Goal: Communication & Community: Answer question/provide support

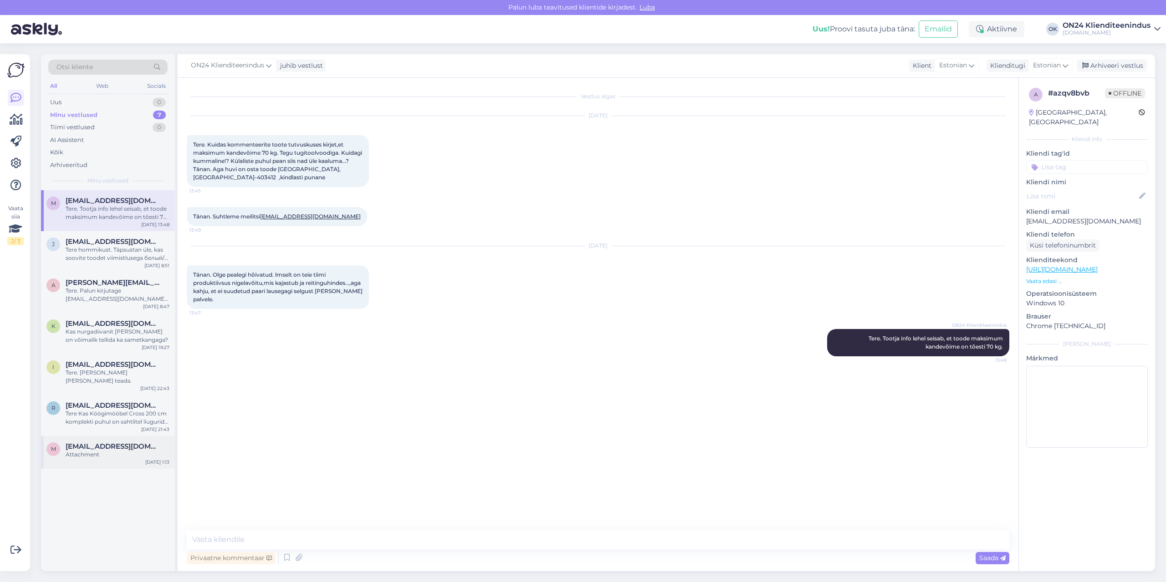
click at [89, 443] on span "[EMAIL_ADDRESS][DOMAIN_NAME]" at bounding box center [113, 447] width 95 height 8
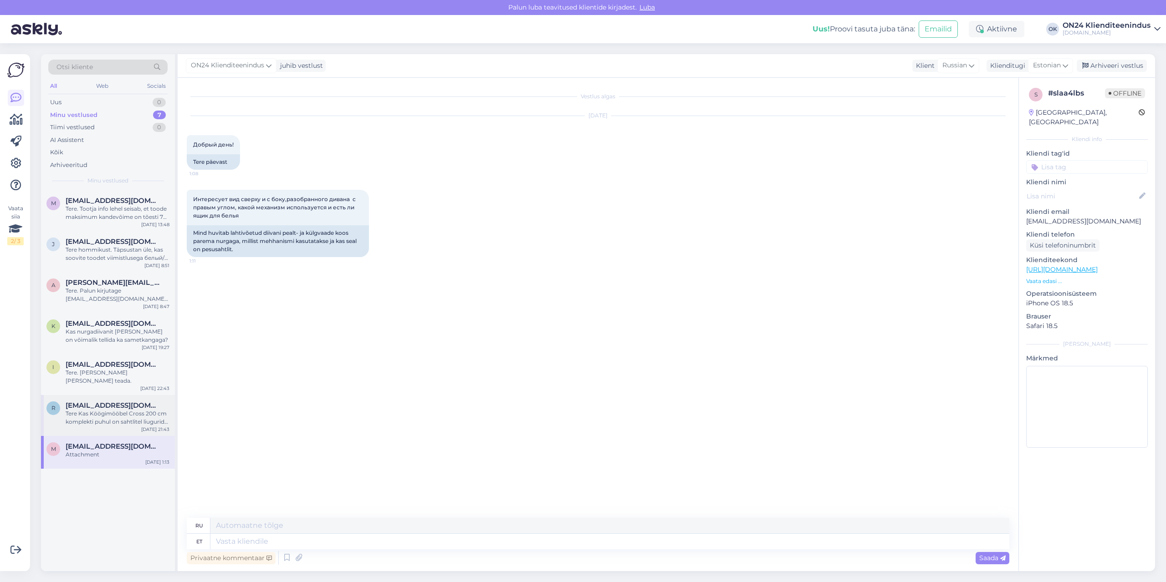
click at [86, 410] on div "Tere Kas Köögimööbel Cross 200 cm komplekti puhul on sahtlitel liugurid? Ette t…" at bounding box center [118, 418] width 104 height 16
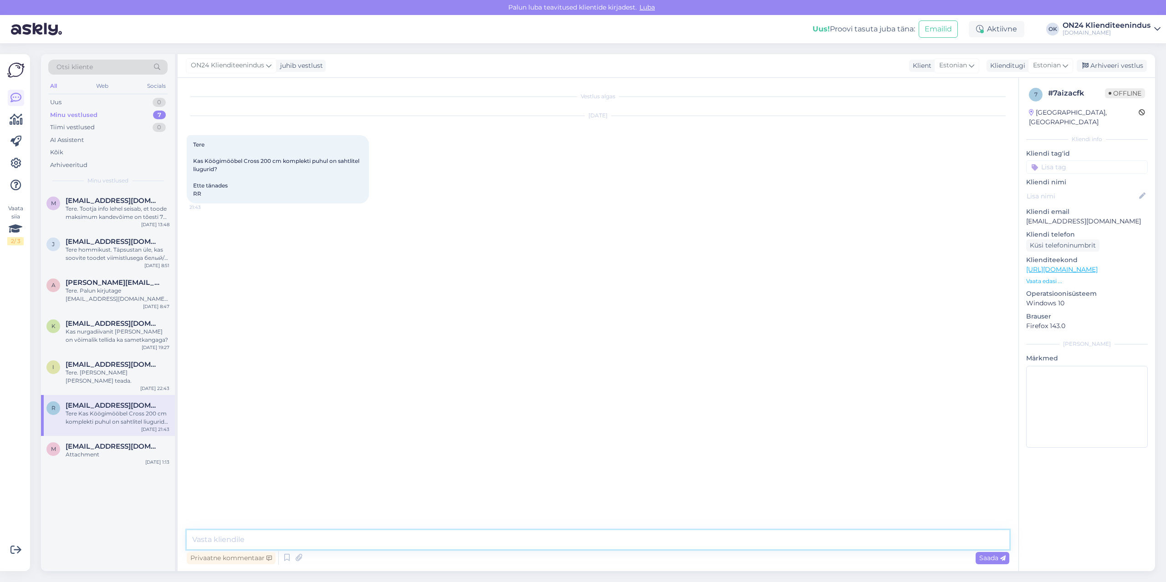
click at [265, 541] on textarea at bounding box center [598, 540] width 822 height 19
type textarea "Tere. [GEOGRAPHIC_DATA]."
click at [128, 222] on div "m [EMAIL_ADDRESS][DOMAIN_NAME] Tere. Tootja info lehel seisab, et toode maksimu…" at bounding box center [108, 210] width 134 height 41
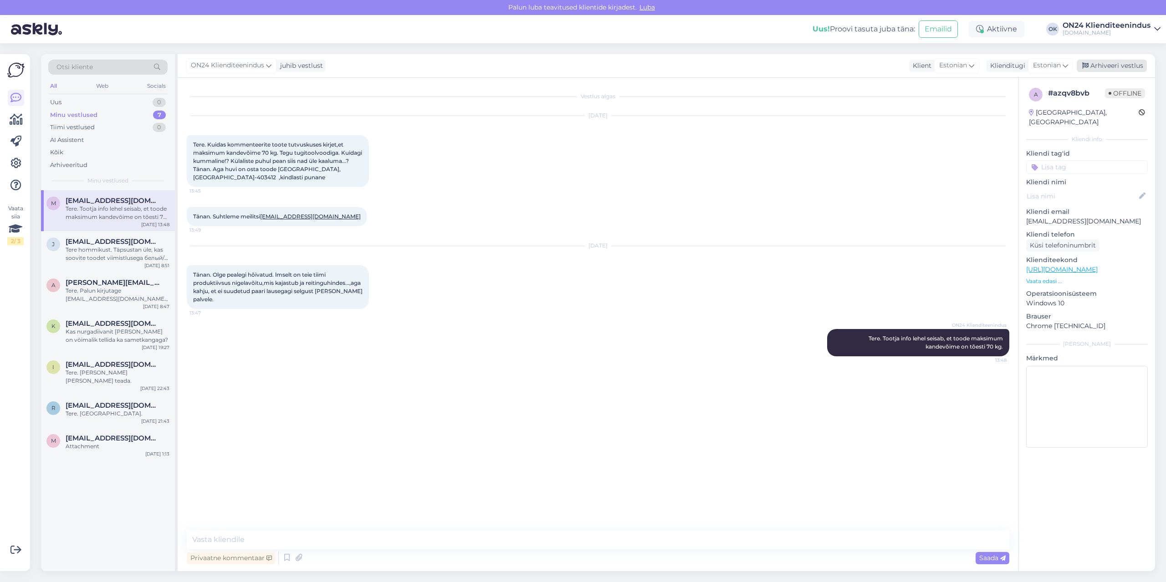
click at [1104, 64] on div "Arhiveeri vestlus" at bounding box center [1111, 66] width 70 height 12
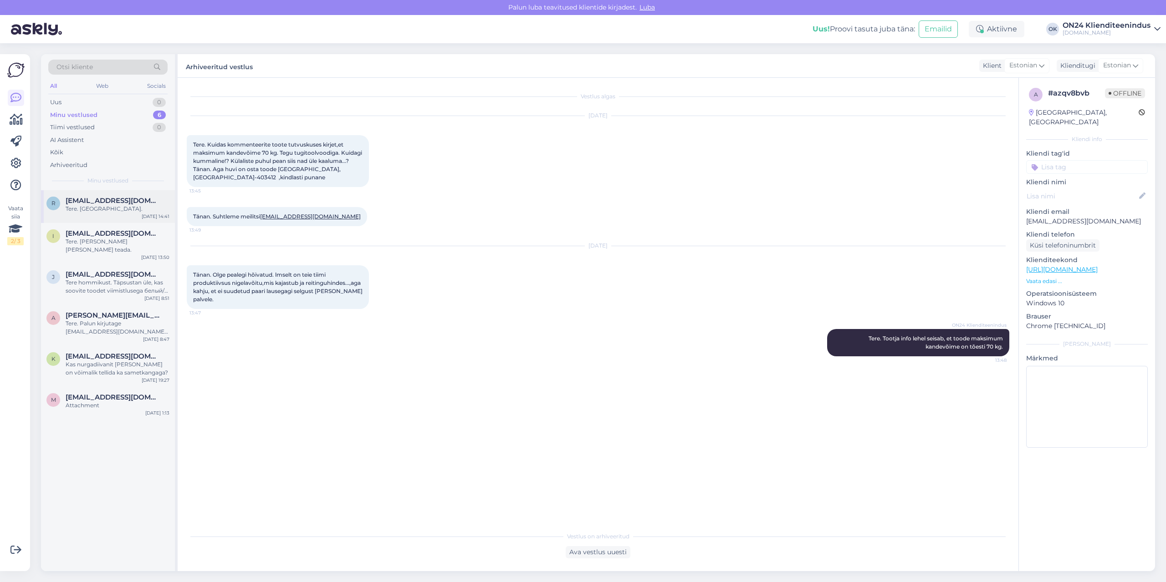
click at [100, 216] on div "r [EMAIL_ADDRESS][DOMAIN_NAME] Tere. [GEOGRAPHIC_DATA]. [DATE] 14:41" at bounding box center [108, 206] width 134 height 33
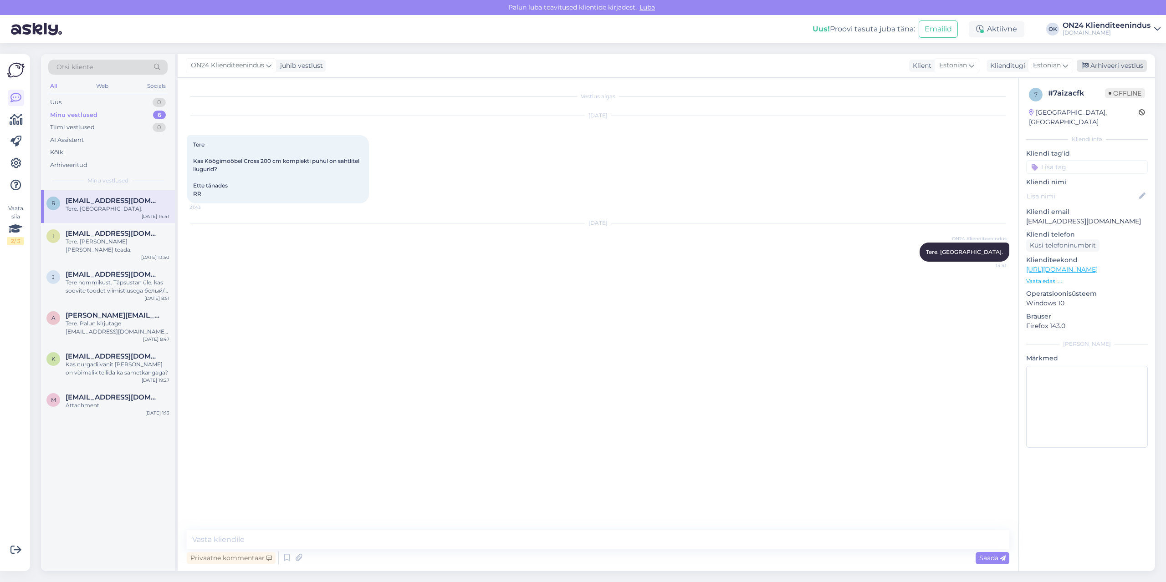
click at [1107, 62] on div "Arhiveeri vestlus" at bounding box center [1111, 66] width 70 height 12
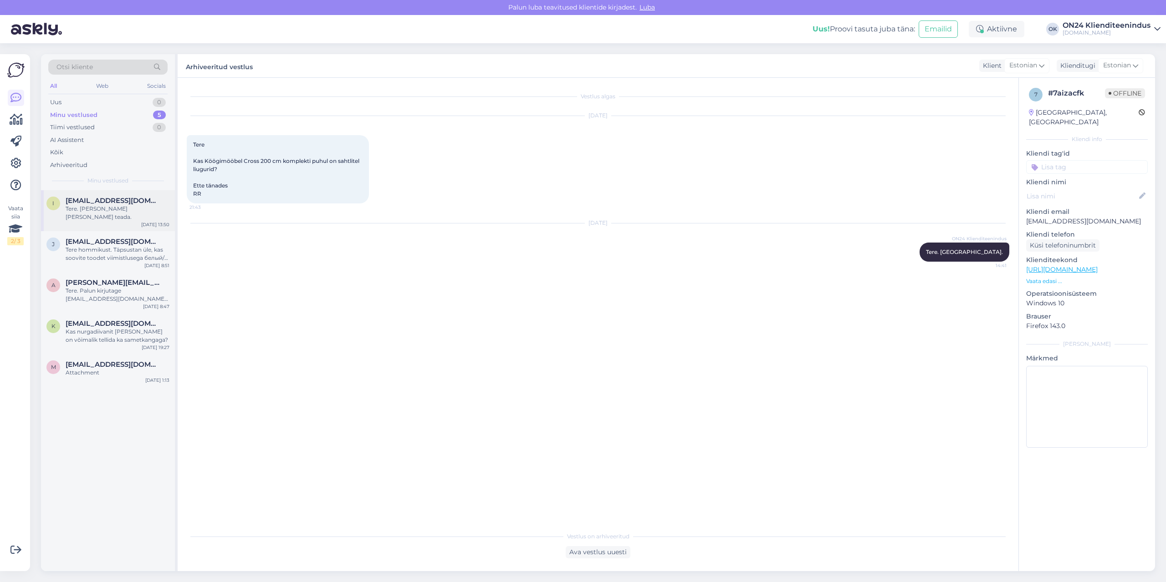
click at [114, 212] on div "Tere. [PERSON_NAME] [PERSON_NAME] teada." at bounding box center [118, 213] width 104 height 16
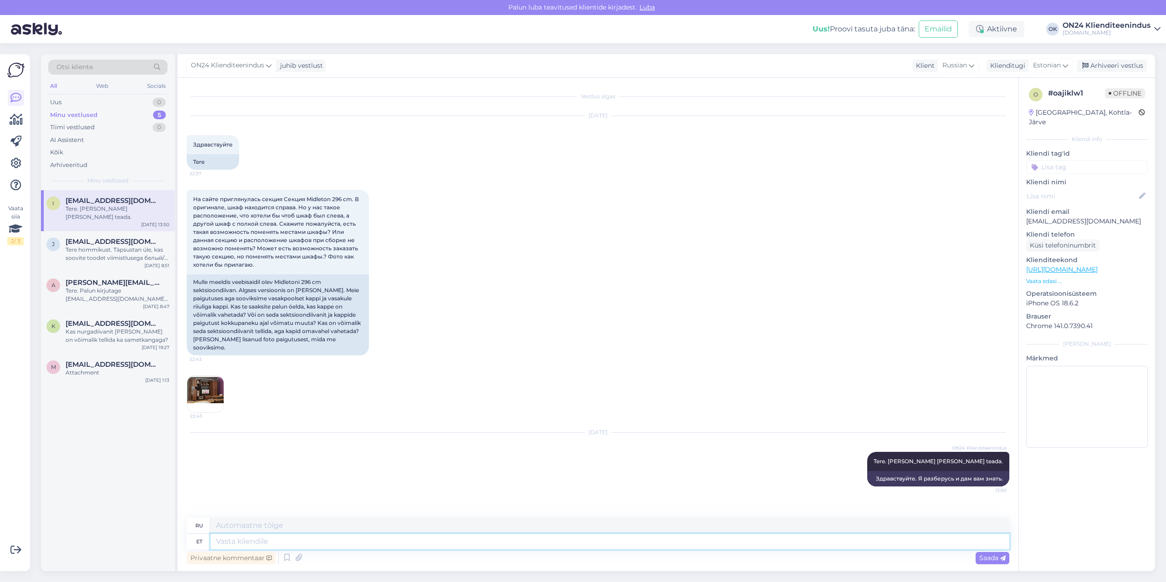
click at [251, 541] on textarea at bounding box center [609, 541] width 799 height 15
type textarea "Tere."
type textarea "Привет."
type textarea "Tere. Paraku ei"
type textarea "Здравствуйте. К сожалению."
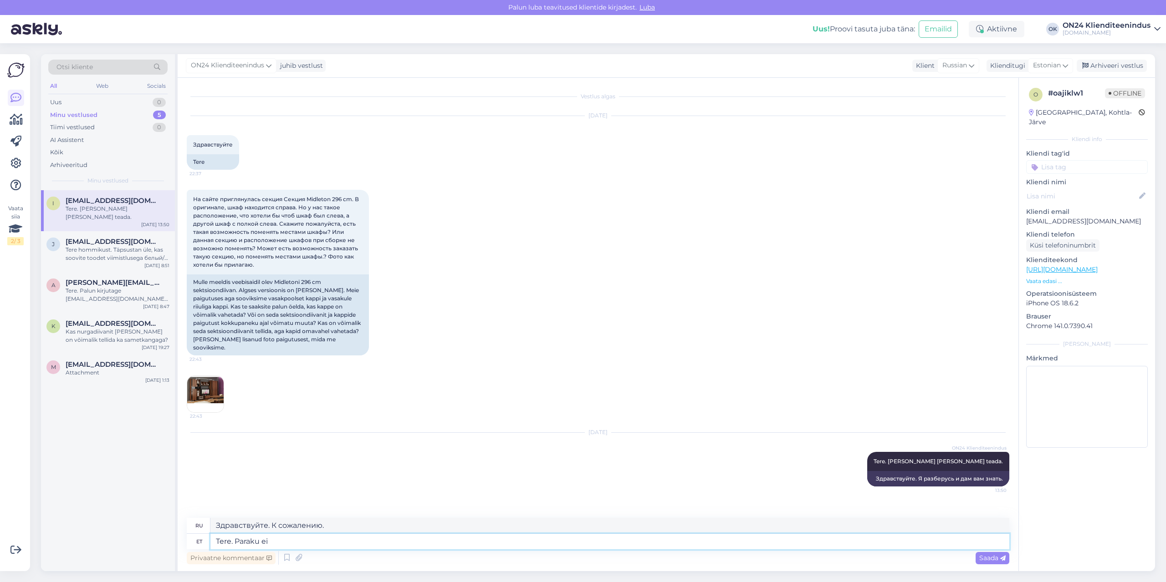
type textarea "Tere. Paraku ei o"
type textarea "Здравствуйте. К сожалению, нет."
type textarea "Tere. Paraku ei ole võimalik kap"
type textarea "Здравствуйте. К сожалению, это невозможно."
type textarea "Tere. Paraku ei ole võimalik kappide pai"
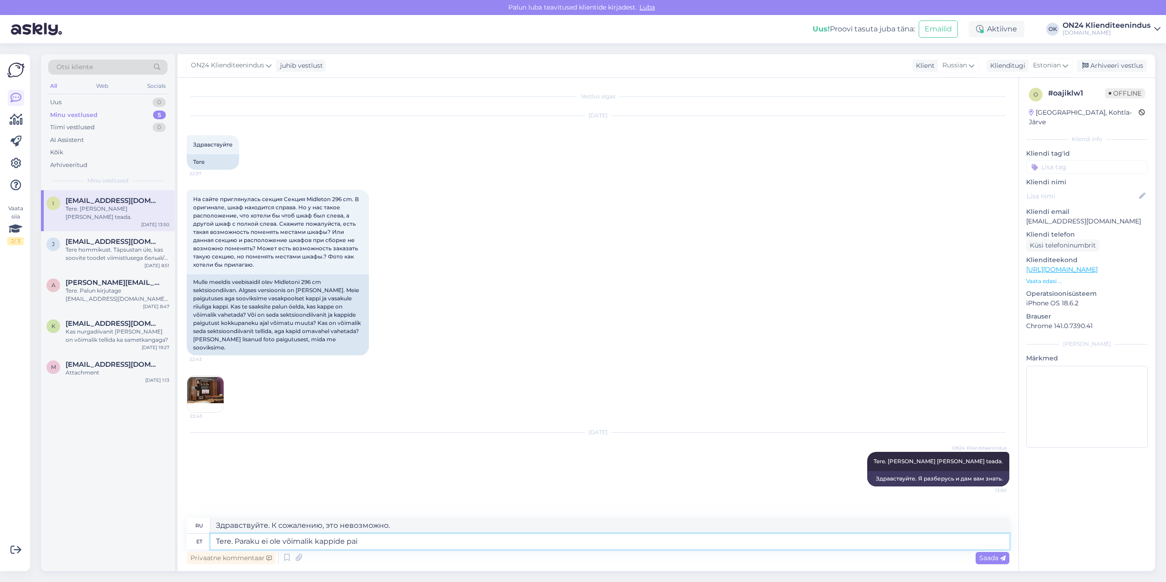
type textarea "Здравствуйте. К сожалению, воспользоваться шкафчиками невозможно."
type textarea "Tere. Paraku ei ole võimalik kappide paigutust m"
type textarea "Здравствуйте. К сожалению, расставить шкафы невозможно."
type textarea "Tere. Paraku ei ole võimalik kappide paigutust muuta."
type textarea "Здравствуйте. К сожалению, изменить расположение шкафов невозможно."
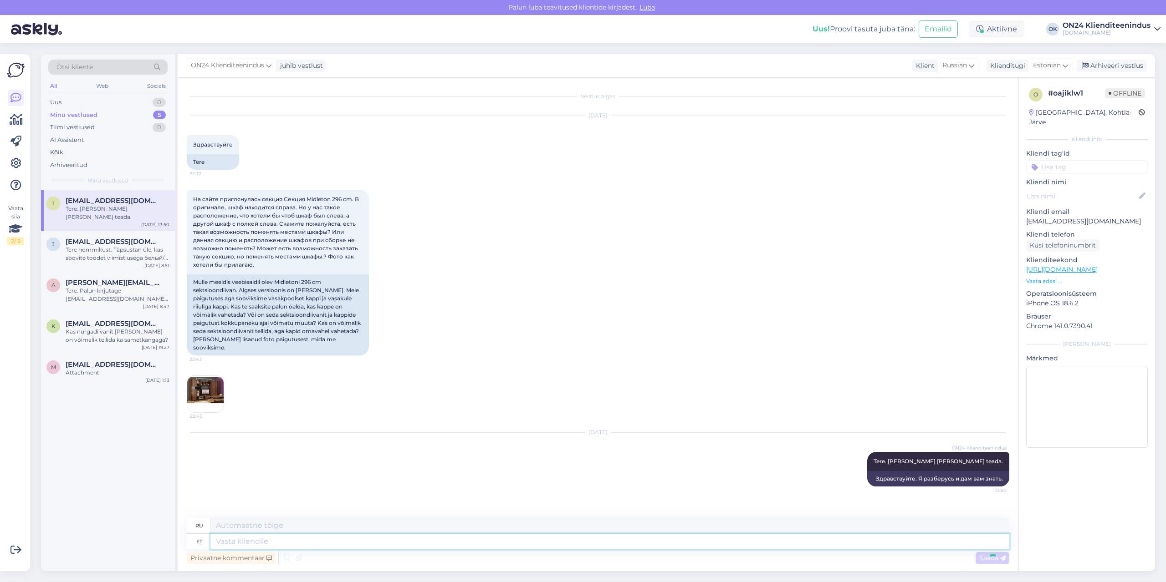
scroll to position [50, 0]
